Goal: Information Seeking & Learning: Learn about a topic

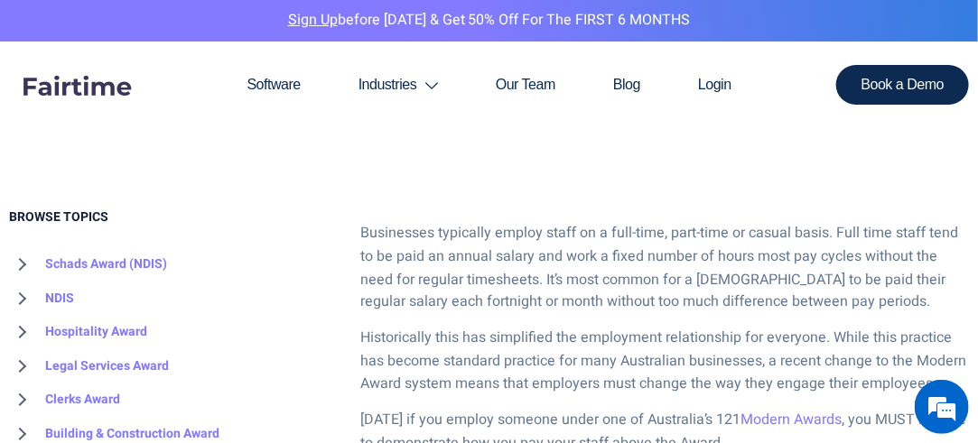
scroll to position [813, 0]
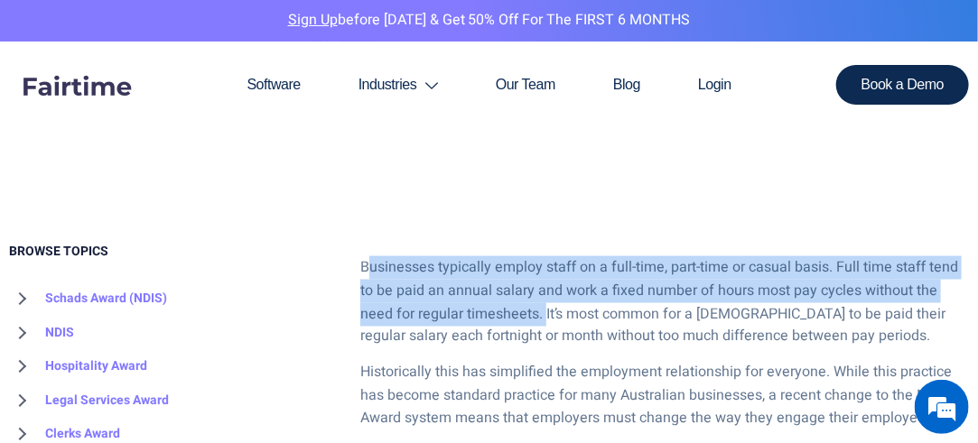
drag, startPoint x: 365, startPoint y: 268, endPoint x: 471, endPoint y: 287, distance: 108.3
click at [499, 296] on p "Businesses typically employ staff on a full-time, part-time or casual basis. Fu…" at bounding box center [664, 303] width 609 height 92
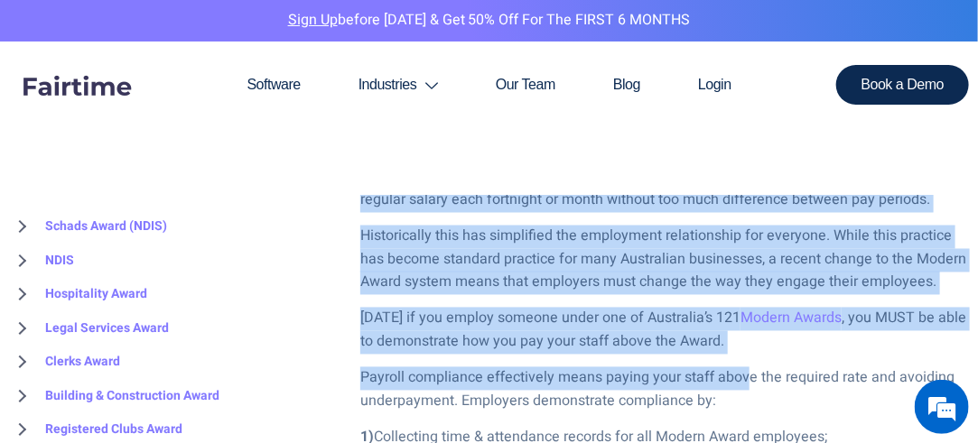
scroll to position [994, 0]
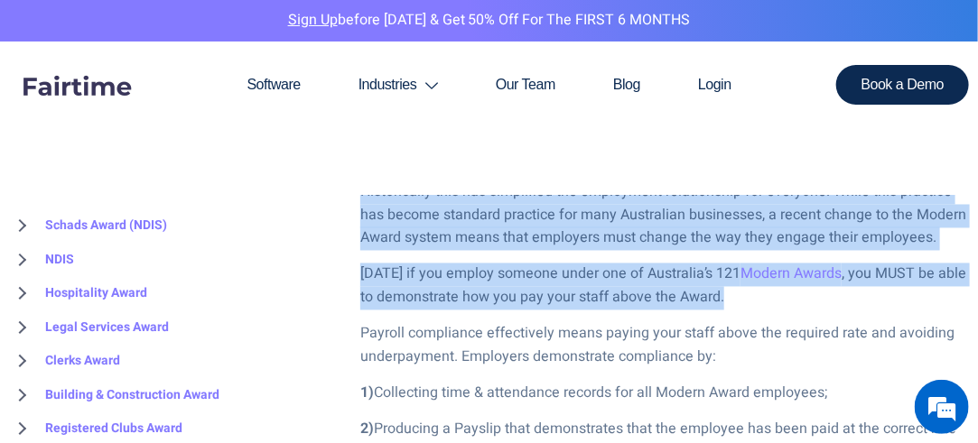
drag, startPoint x: 363, startPoint y: 262, endPoint x: 758, endPoint y: 299, distance: 396.4
copy div "Businesses typically employ staff on a full-time, part-time or casual basis. Fu…"
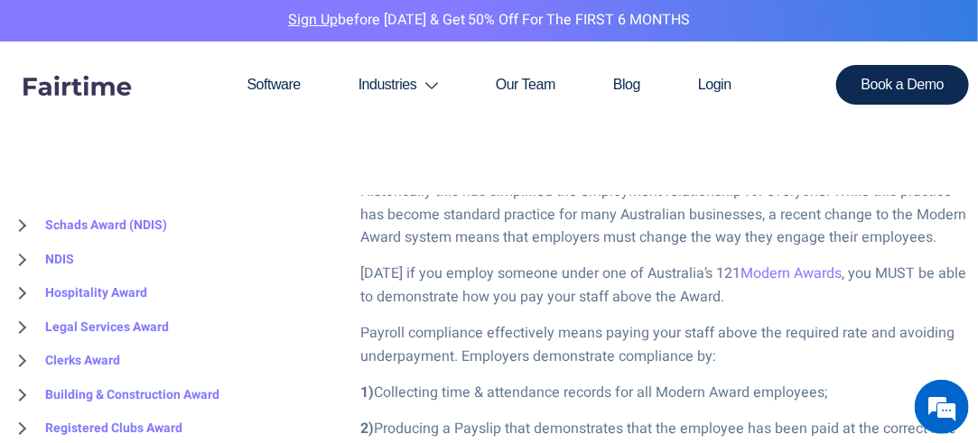
click at [427, 341] on p "Payroll compliance effectively means paying your staff above the required rate …" at bounding box center [664, 346] width 609 height 46
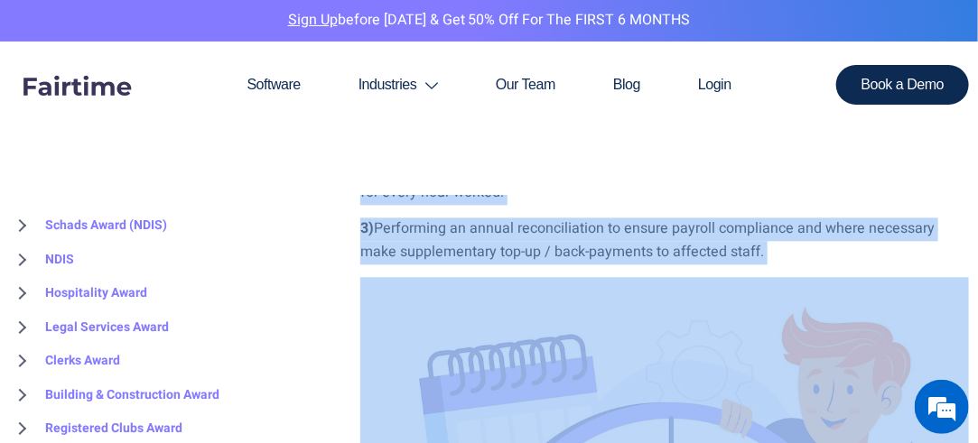
scroll to position [1264, 0]
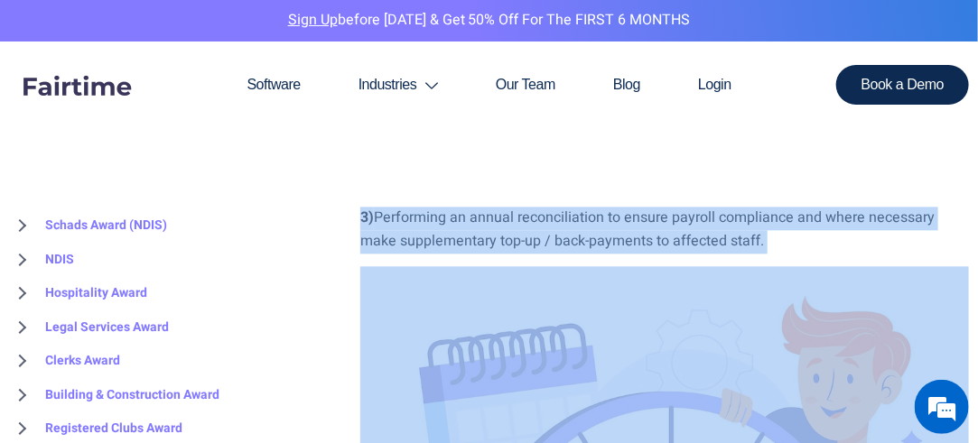
drag, startPoint x: 363, startPoint y: 240, endPoint x: 784, endPoint y: 238, distance: 420.9
copy div "Payroll compliance effectively means paying your staff above the required rate …"
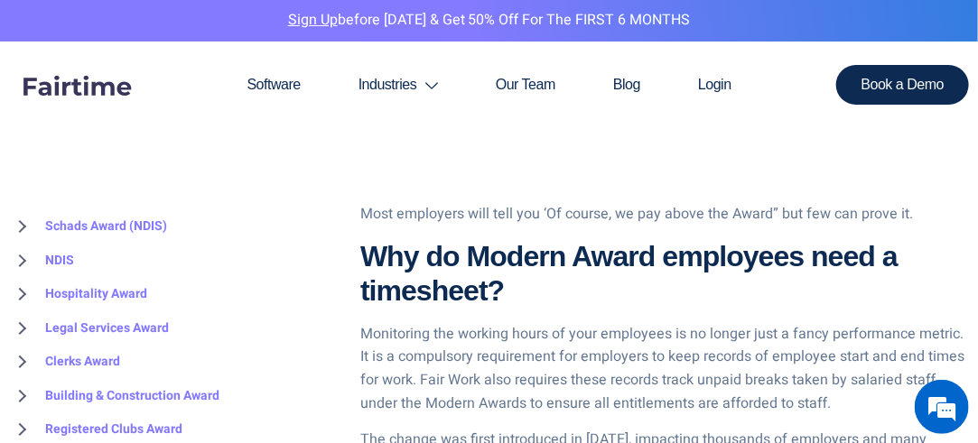
scroll to position [1987, 0]
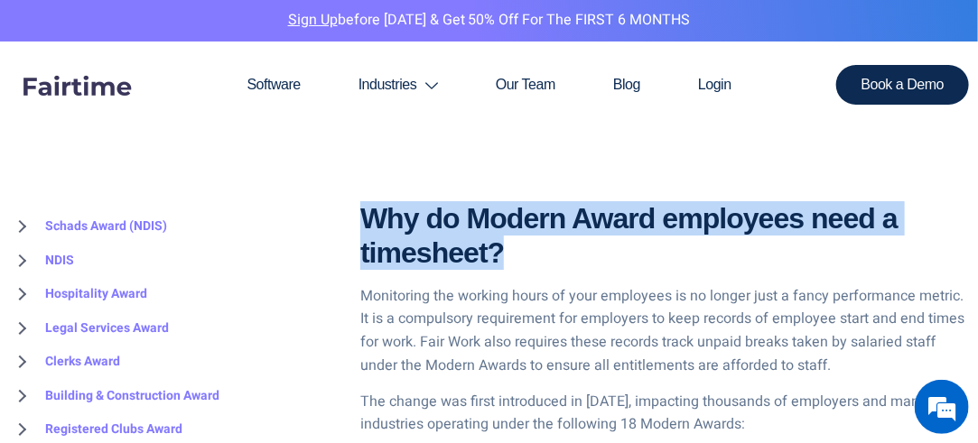
drag, startPoint x: 366, startPoint y: 220, endPoint x: 526, endPoint y: 245, distance: 161.7
click at [526, 245] on h3 "Why do Modern Award employees need a timesheet?" at bounding box center [664, 236] width 609 height 70
copy strong "Why do Modern Award employees need a timesheet?"
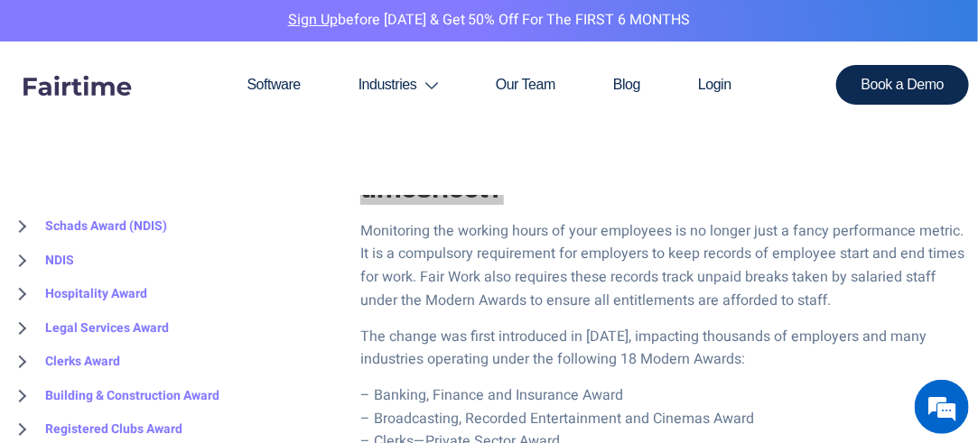
scroll to position [2077, 0]
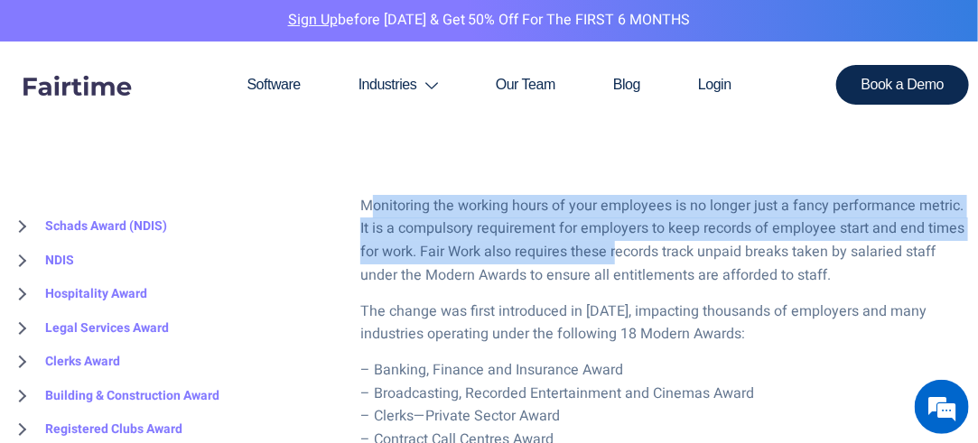
drag, startPoint x: 367, startPoint y: 210, endPoint x: 618, endPoint y: 252, distance: 254.7
click at [618, 252] on p "Monitoring the working hours of your employees is no longer just a fancy perfor…" at bounding box center [664, 241] width 609 height 92
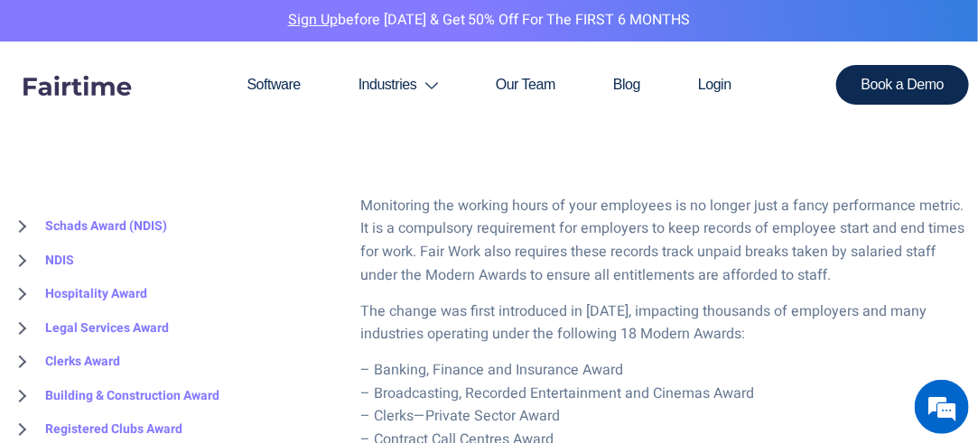
click at [362, 200] on p "Monitoring the working hours of your employees is no longer just a fancy perfor…" at bounding box center [664, 241] width 609 height 92
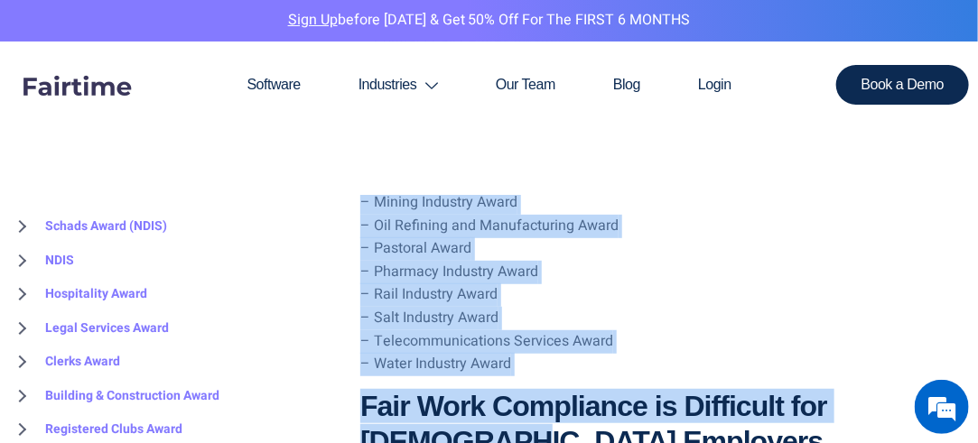
scroll to position [2529, 0]
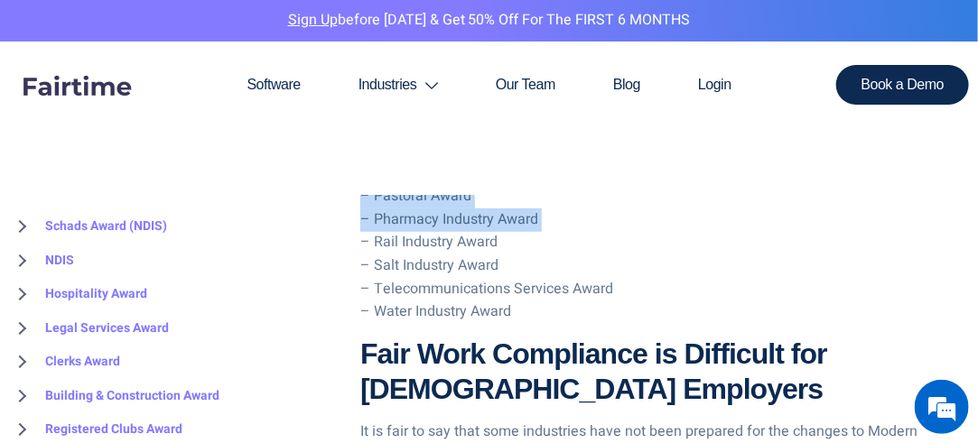
drag, startPoint x: 362, startPoint y: 200, endPoint x: 793, endPoint y: 214, distance: 431.1
click at [793, 214] on div "Businesses typically employ staff on a full-time, part-time or casual basis. Fu…" at bounding box center [664, 3] width 609 height 2927
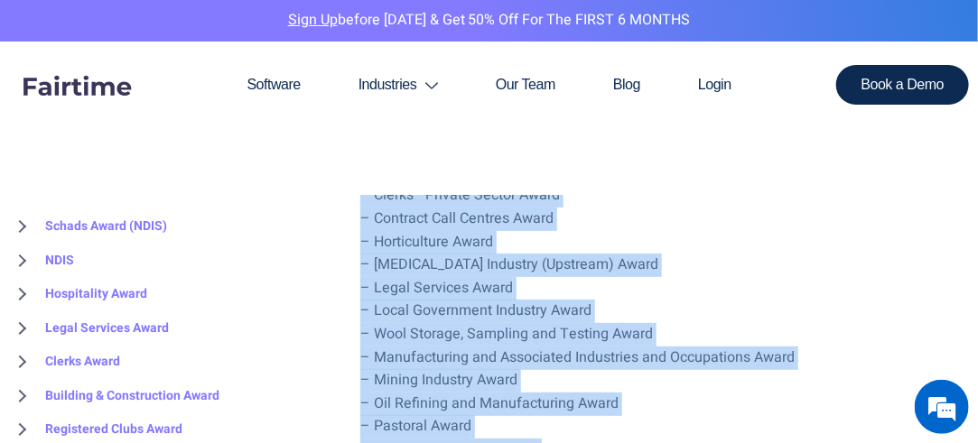
scroll to position [2258, 0]
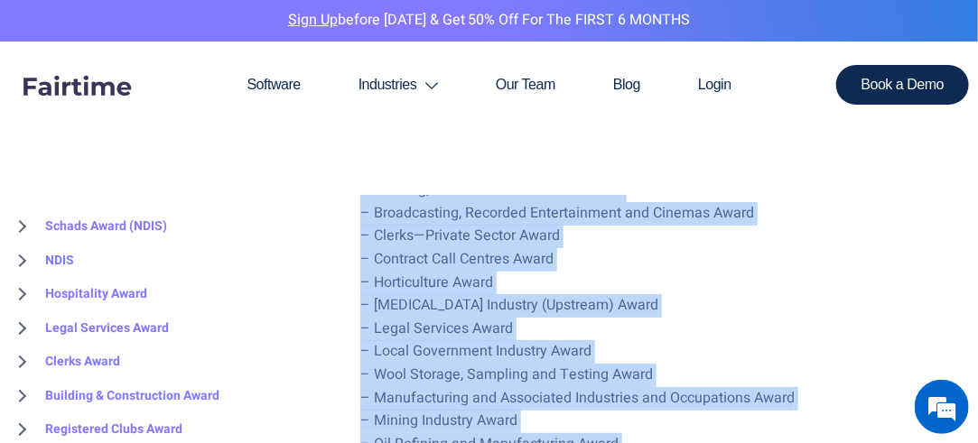
click at [789, 270] on p "– Banking, Finance and Insurance Award – Broadcasting, Recorded Entertainment a…" at bounding box center [664, 387] width 609 height 416
click at [793, 294] on p "– Banking, Finance and Insurance Award – Broadcasting, Recorded Entertainment a…" at bounding box center [664, 387] width 609 height 416
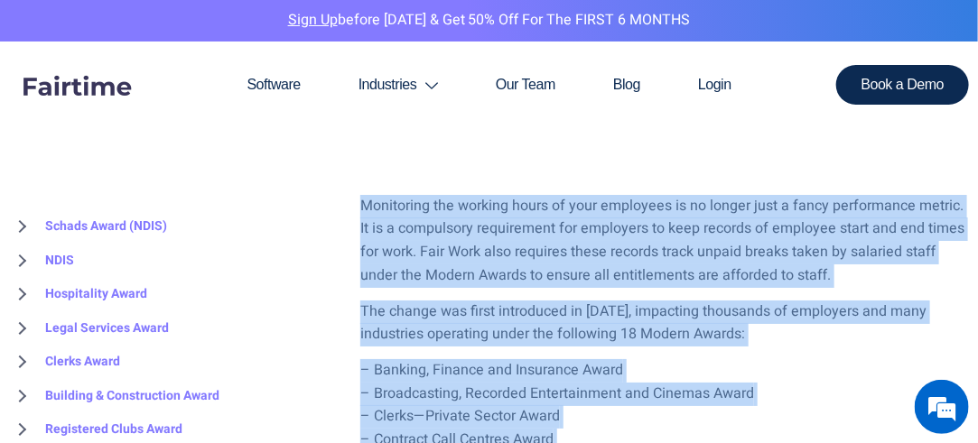
click at [715, 274] on p "Monitoring the working hours of your employees is no longer just a fancy perfor…" at bounding box center [664, 241] width 609 height 92
click at [499, 330] on p "The change was first introduced in [DATE], impacting thousands of employers and…" at bounding box center [664, 324] width 609 height 46
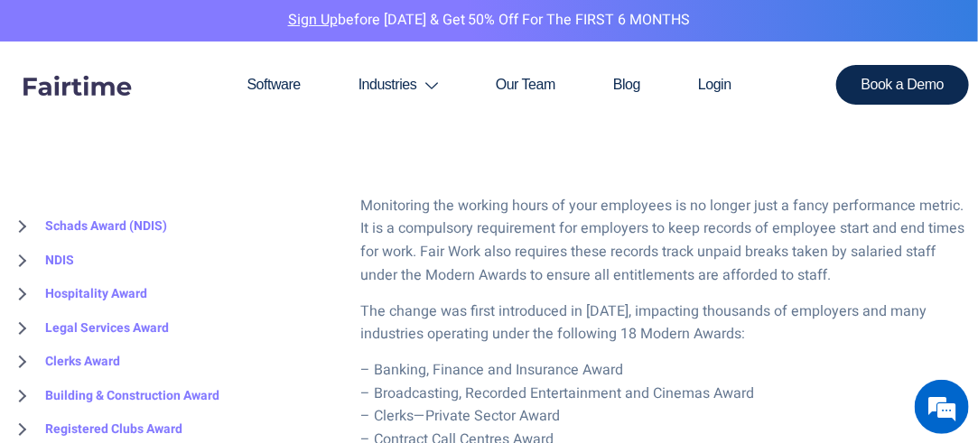
scroll to position [1987, 0]
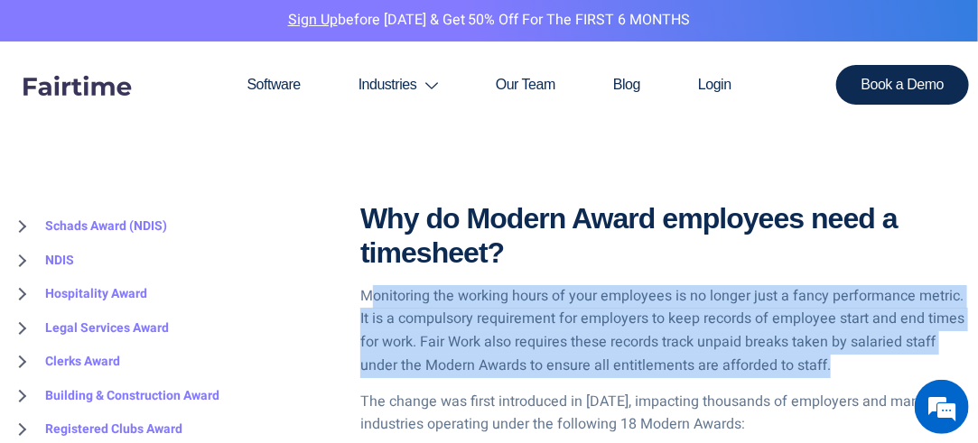
drag, startPoint x: 367, startPoint y: 291, endPoint x: 815, endPoint y: 336, distance: 450.3
click at [841, 347] on p "Monitoring the working hours of your employees is no longer just a fancy perfor…" at bounding box center [664, 331] width 609 height 92
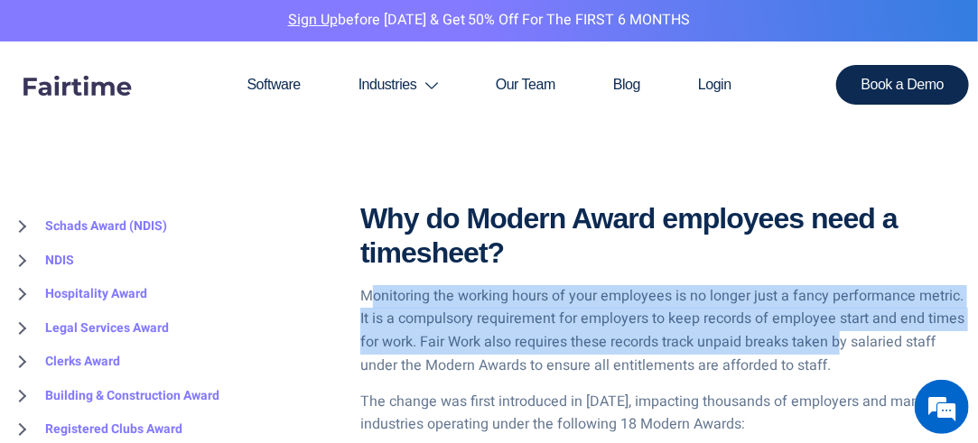
click at [674, 317] on p "Monitoring the working hours of your employees is no longer just a fancy perfor…" at bounding box center [664, 331] width 609 height 92
click at [426, 300] on p "Monitoring the working hours of your employees is no longer just a fancy perfor…" at bounding box center [664, 331] width 609 height 92
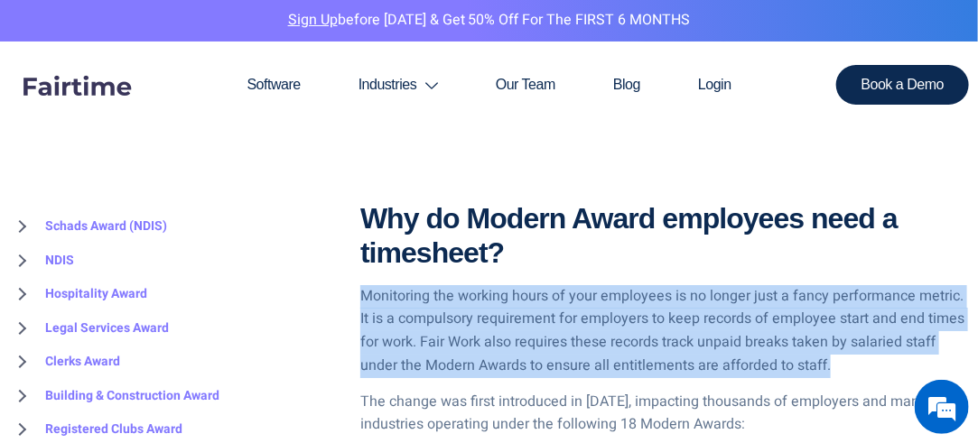
drag, startPoint x: 361, startPoint y: 292, endPoint x: 847, endPoint y: 364, distance: 491.3
click at [847, 364] on p "Monitoring the working hours of your employees is no longer just a fancy perfor…" at bounding box center [664, 331] width 609 height 92
copy p "Monitoring the working hours of your employees is no longer just a fancy perfor…"
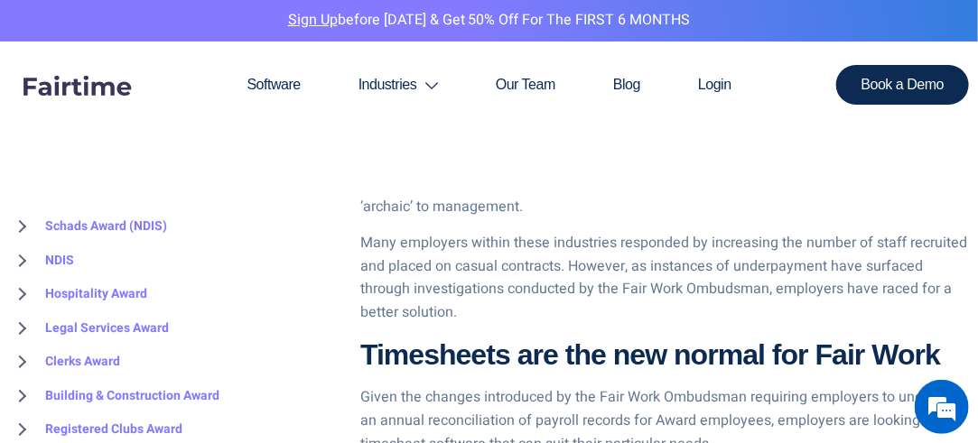
scroll to position [2890, 0]
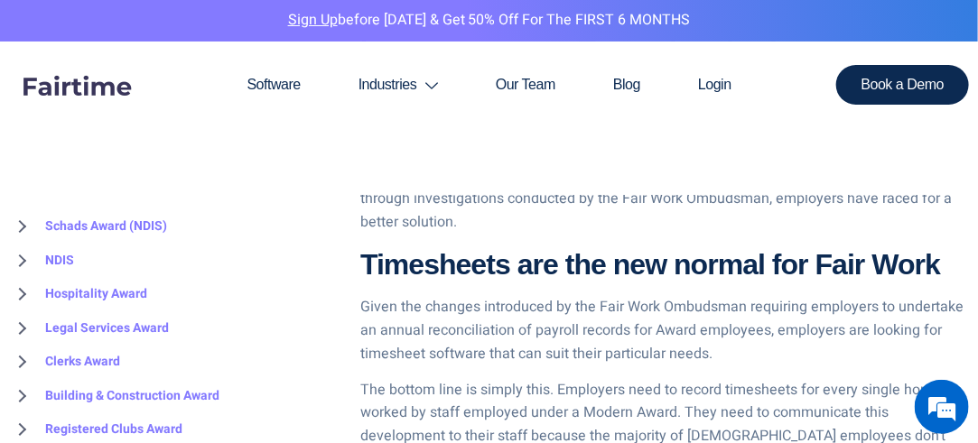
drag, startPoint x: 369, startPoint y: 263, endPoint x: 946, endPoint y: 262, distance: 577.2
click at [940, 262] on strong "Timesheets are the new normal for Fair Work" at bounding box center [650, 264] width 580 height 33
copy strong "Timesheets are the new normal for Fair Work"
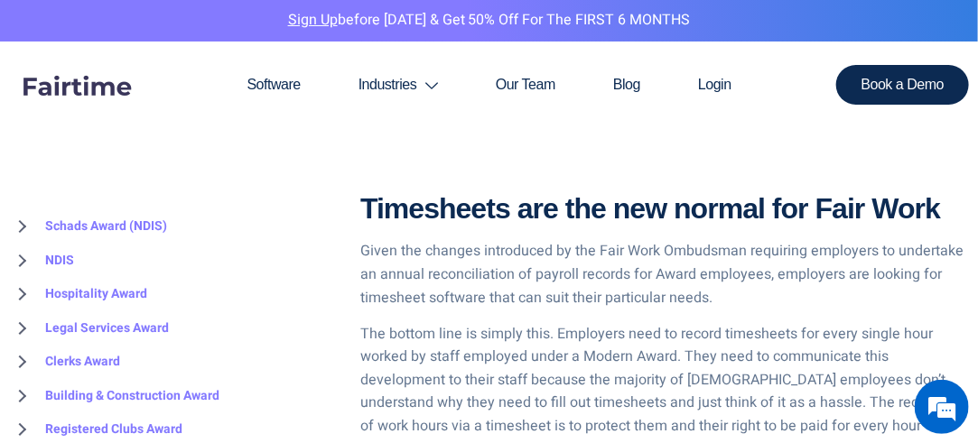
scroll to position [2981, 0]
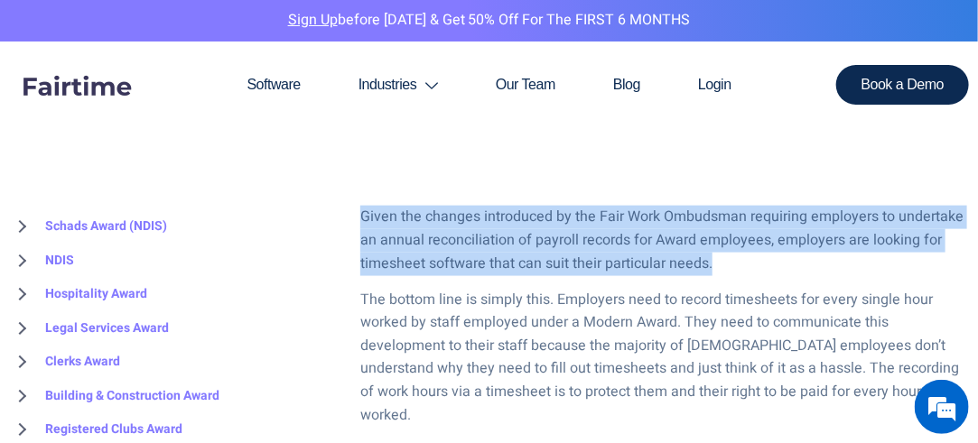
drag, startPoint x: 361, startPoint y: 219, endPoint x: 754, endPoint y: 275, distance: 396.9
click at [754, 275] on p "Given the changes introduced by the Fair Work Ombudsman requiring employers to …" at bounding box center [664, 241] width 609 height 70
copy p "Given the changes introduced by the Fair Work Ombudsman requiring employers to …"
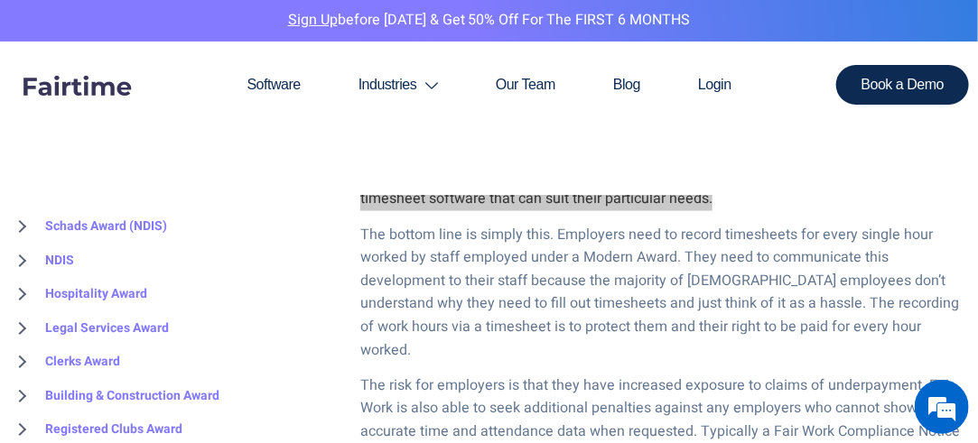
scroll to position [3071, 0]
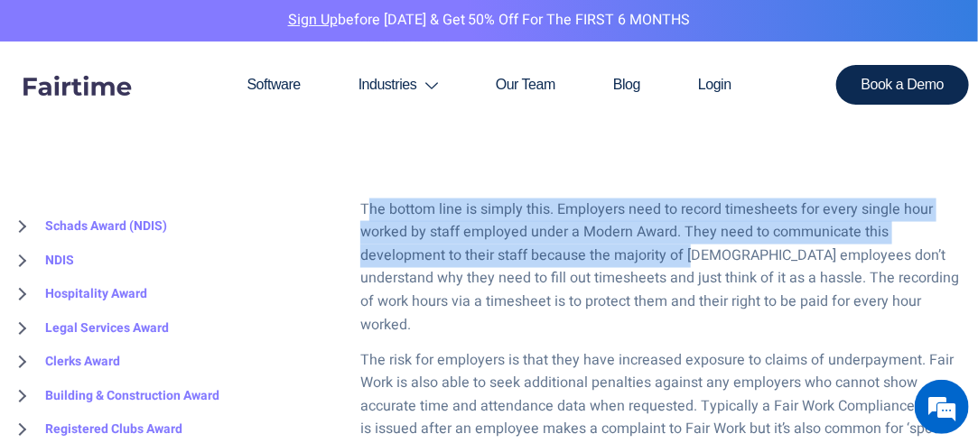
drag, startPoint x: 367, startPoint y: 208, endPoint x: 693, endPoint y: 256, distance: 329.6
click at [693, 256] on p "The bottom line is simply this. Employers need to record timesheets for every s…" at bounding box center [664, 268] width 609 height 139
click at [519, 258] on p "The bottom line is simply this. Employers need to record timesheets for every s…" at bounding box center [664, 268] width 609 height 139
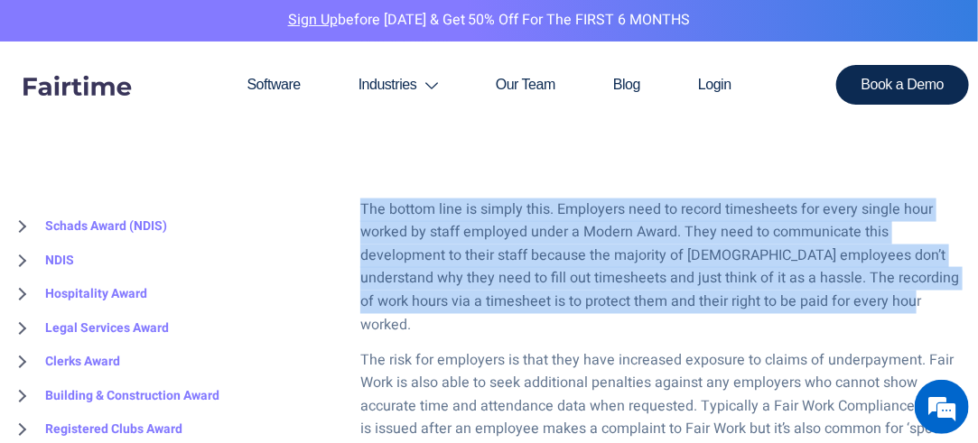
drag, startPoint x: 363, startPoint y: 205, endPoint x: 871, endPoint y: 295, distance: 515.6
click at [871, 295] on p "The bottom line is simply this. Employers need to record timesheets for every s…" at bounding box center [664, 268] width 609 height 139
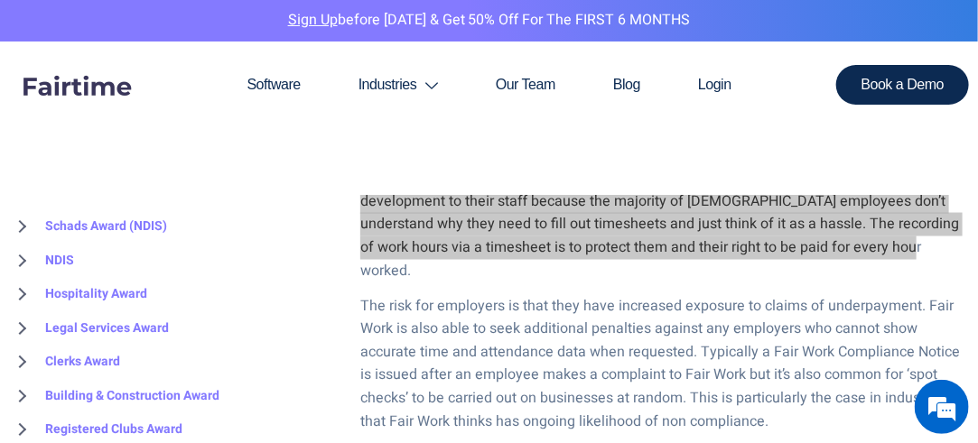
scroll to position [3161, 0]
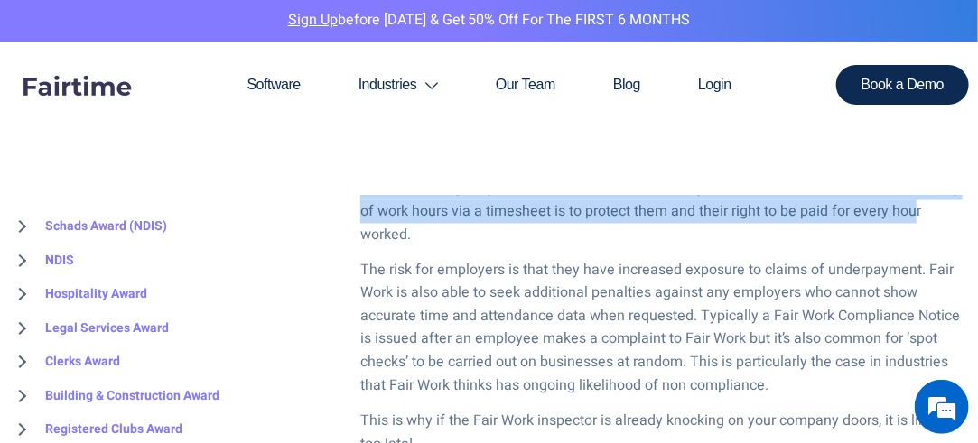
drag, startPoint x: 361, startPoint y: 247, endPoint x: 824, endPoint y: 362, distance: 476.7
click at [824, 362] on p "The risk for employers is that they have increased exposure to claims of underp…" at bounding box center [664, 329] width 609 height 139
copy p "The risk for employers is that they have increased exposure to claims of underp…"
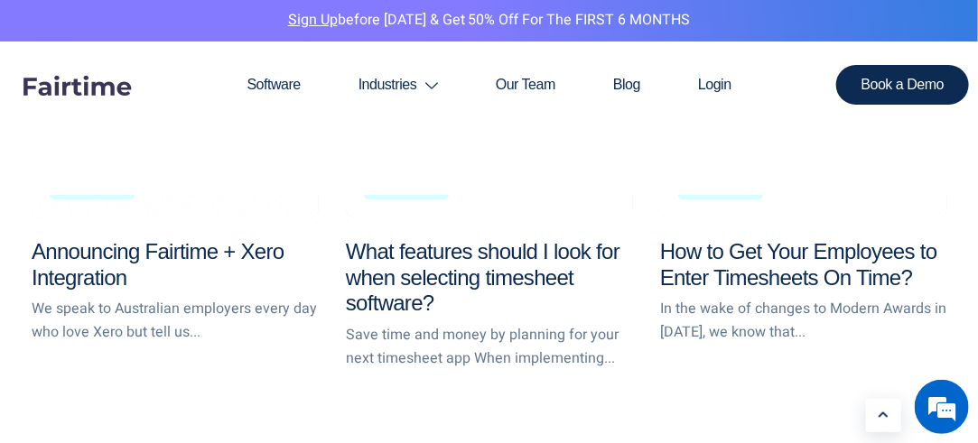
scroll to position [4335, 0]
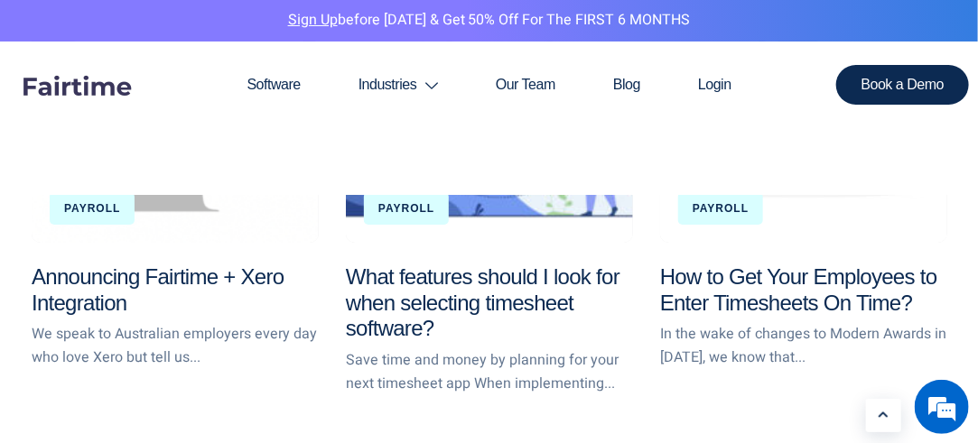
click at [737, 292] on h3 "How to Get Your Employees to Enter Timesheets On Time?" at bounding box center [803, 291] width 287 height 52
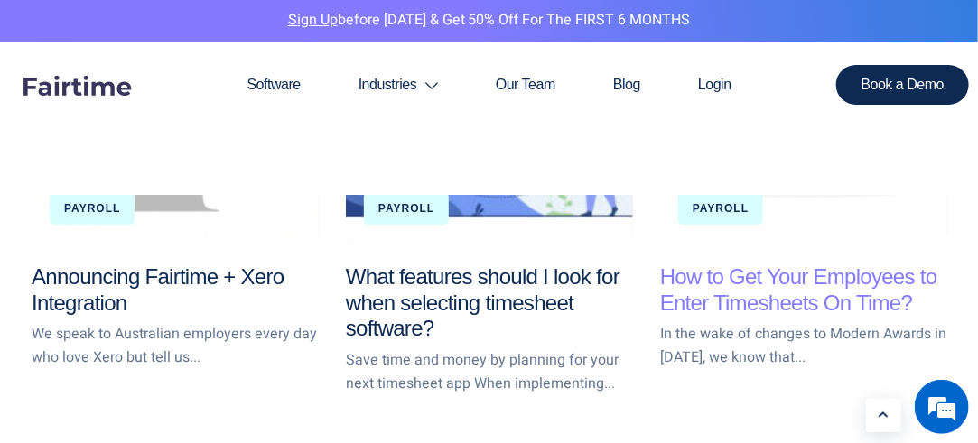
click at [746, 273] on link "How to Get Your Employees to Enter Timesheets On Time?" at bounding box center [798, 290] width 277 height 51
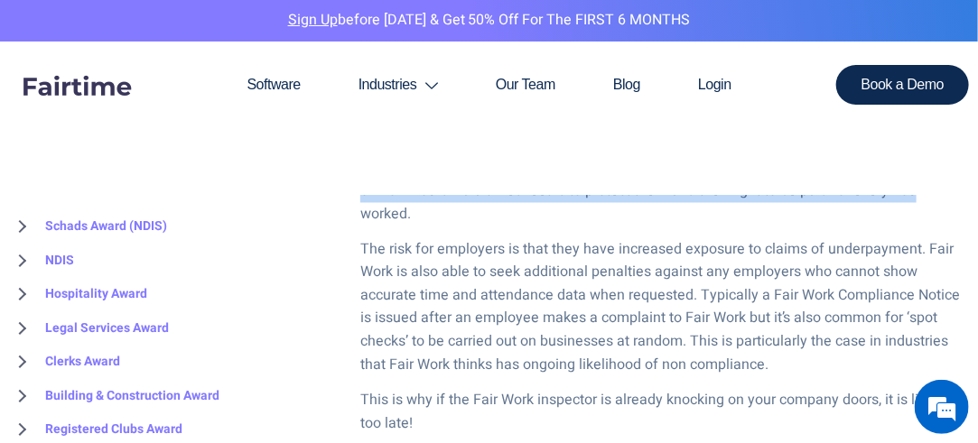
scroll to position [2981, 0]
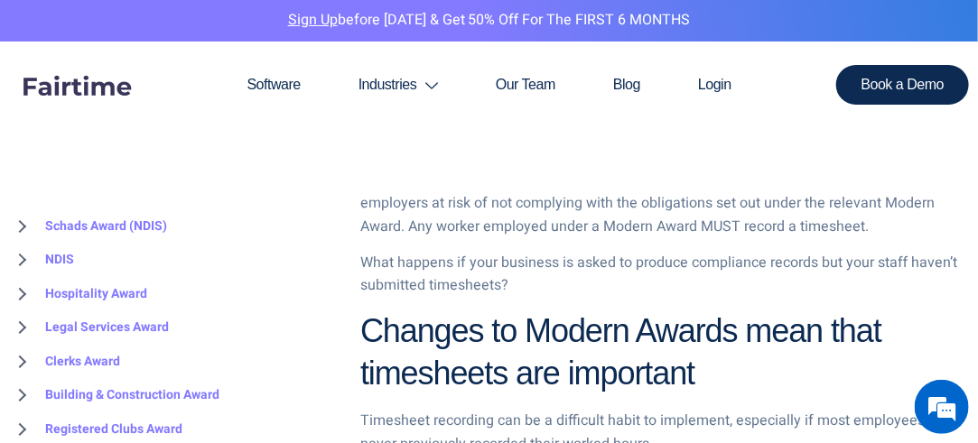
scroll to position [1626, 0]
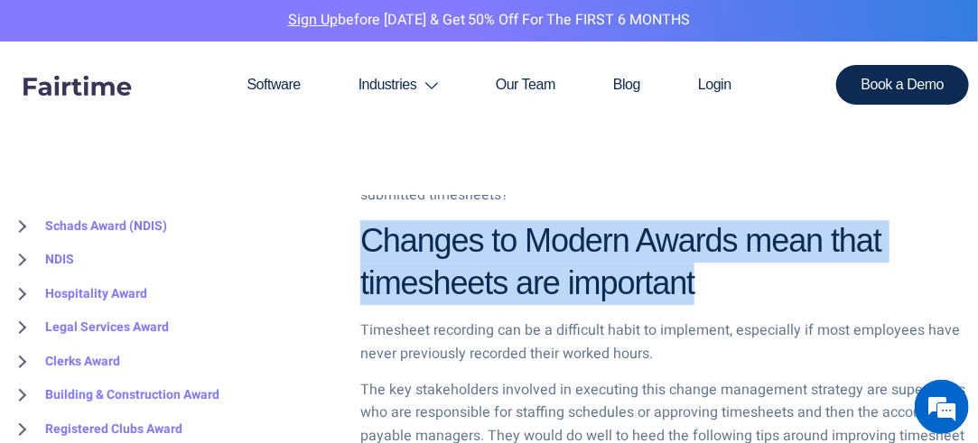
drag, startPoint x: 366, startPoint y: 198, endPoint x: 705, endPoint y: 241, distance: 341.5
click at [705, 241] on h2 "Changes to Modern Awards mean that timesheets are important" at bounding box center [664, 262] width 609 height 85
copy strong "Changes to Modern Awards mean that timesheets are important"
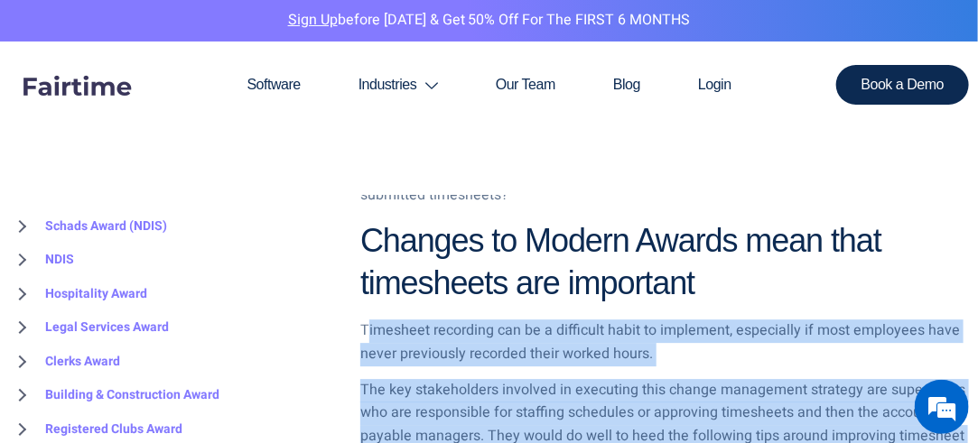
drag, startPoint x: 369, startPoint y: 284, endPoint x: 455, endPoint y: 344, distance: 105.7
drag, startPoint x: 450, startPoint y: 339, endPoint x: 389, endPoint y: 295, distance: 74.4
click at [450, 379] on p "The key stakeholders involved in executing this change management strategy are …" at bounding box center [664, 425] width 609 height 92
drag, startPoint x: 361, startPoint y: 285, endPoint x: 592, endPoint y: 406, distance: 260.2
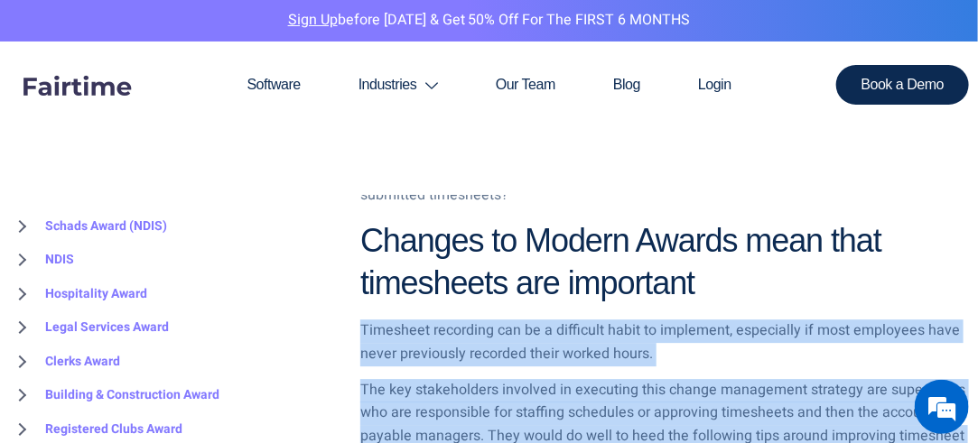
copy div "Timesheet recording can be a difficult habit to implement, especially if most e…"
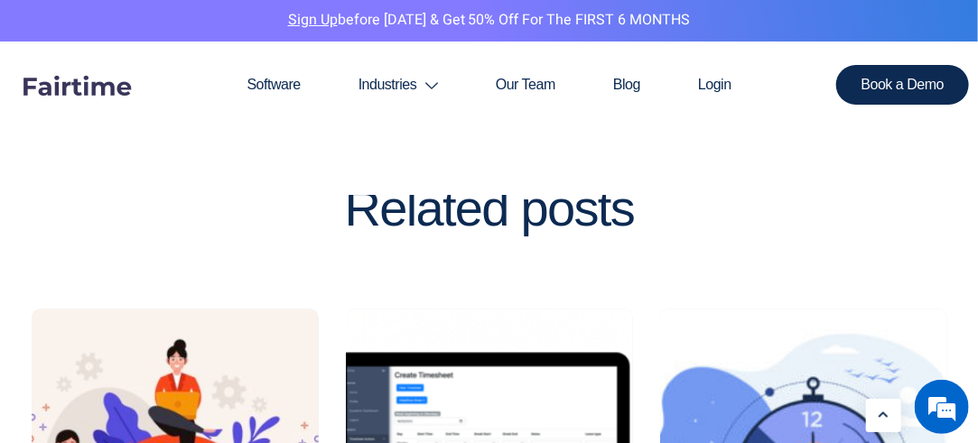
scroll to position [3884, 0]
